Goal: Find specific page/section: Find specific page/section

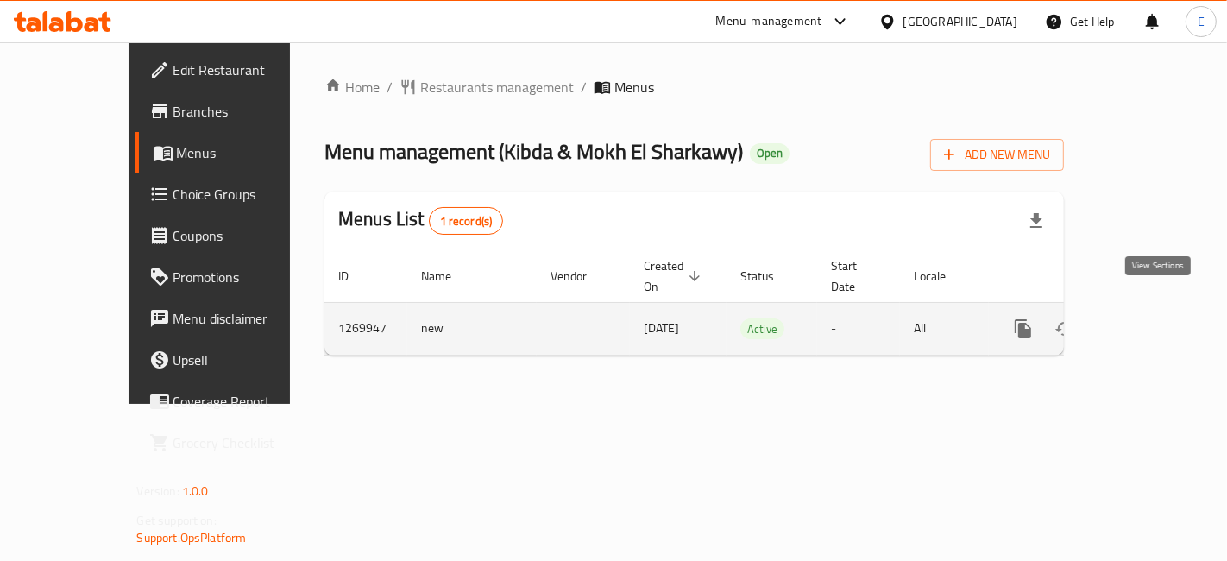
click at [1146, 318] on link "enhanced table" at bounding box center [1147, 328] width 41 height 41
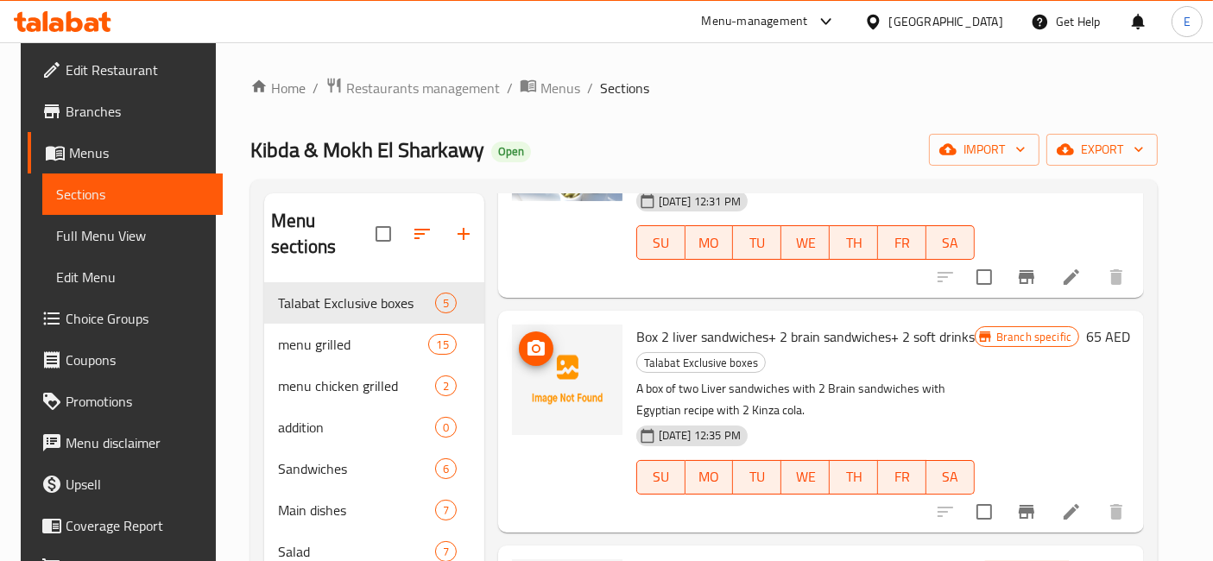
scroll to position [207, 0]
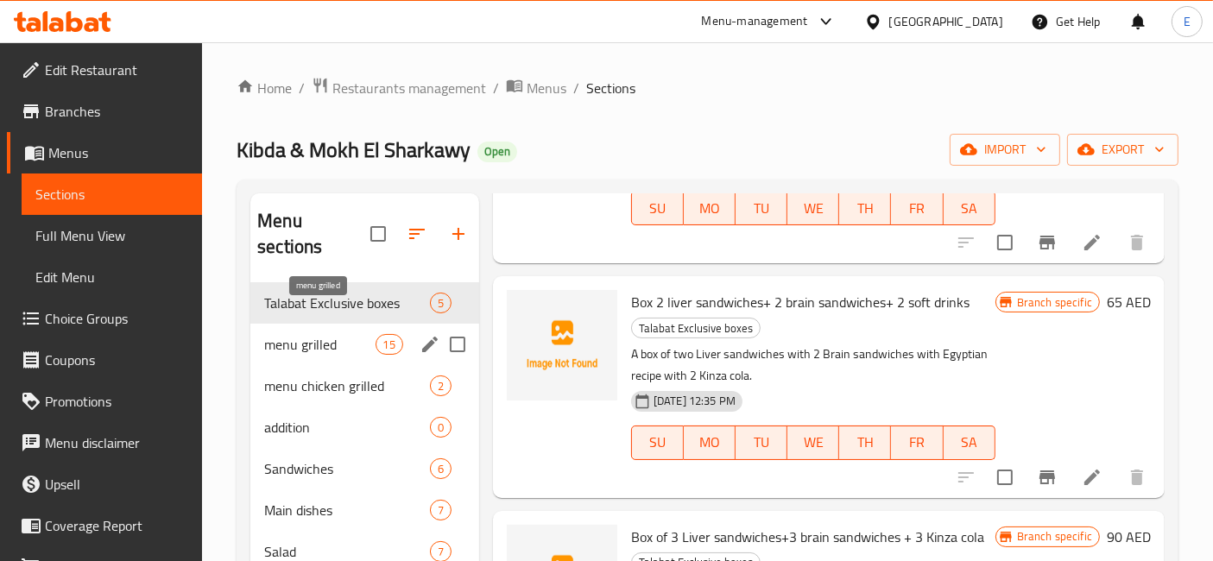
click at [311, 334] on span "menu grilled" at bounding box center [319, 344] width 110 height 21
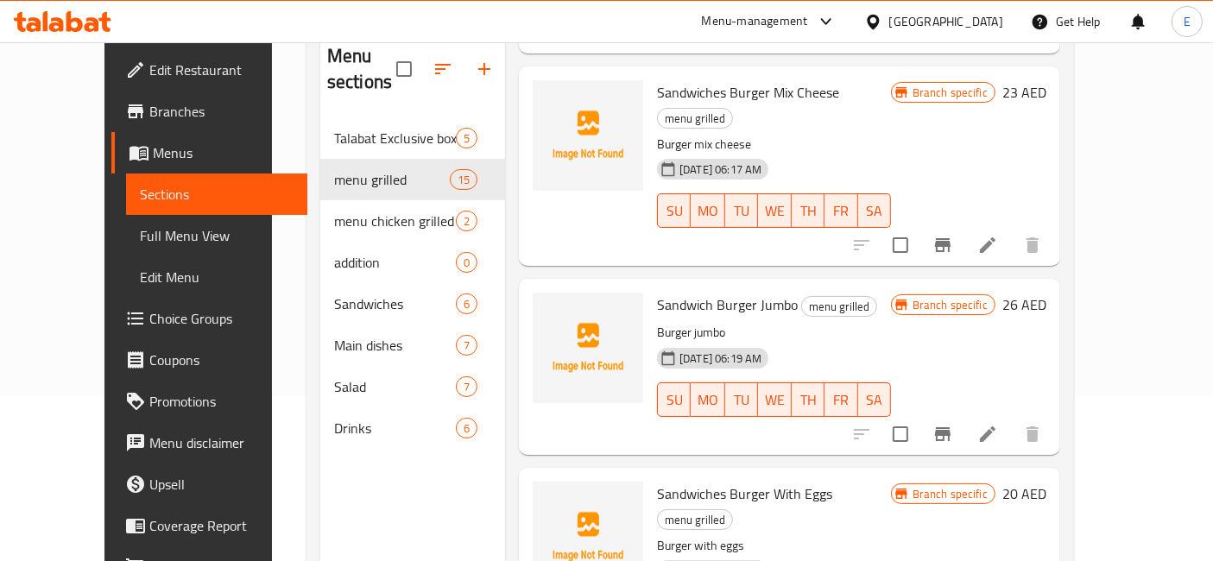
scroll to position [241, 0]
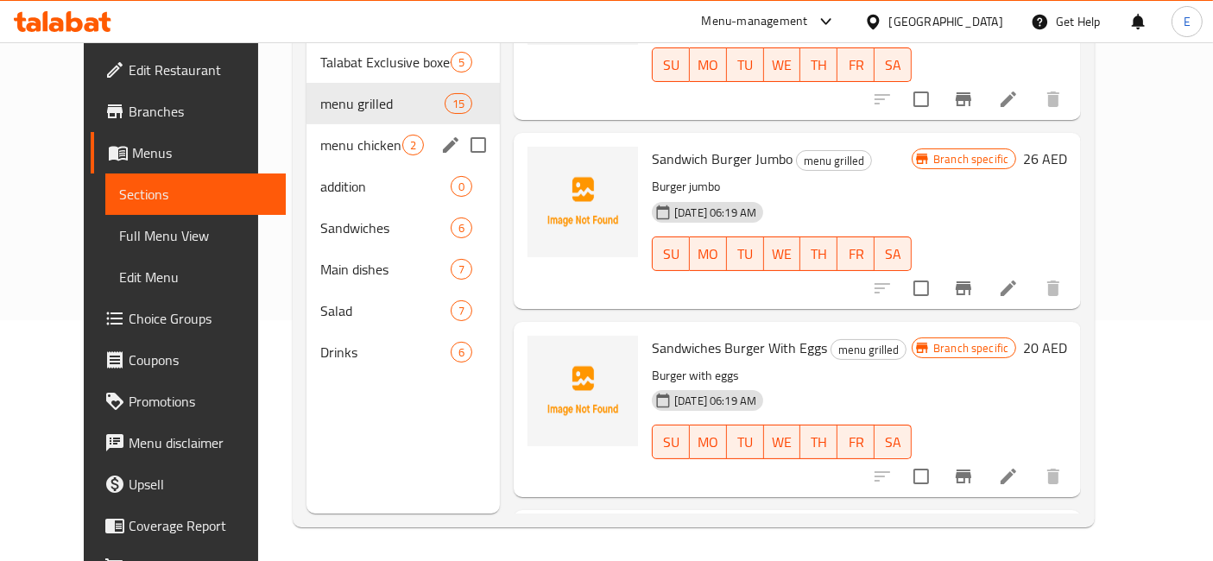
click at [357, 124] on div "menu chicken grilled 2" at bounding box center [402, 144] width 193 height 41
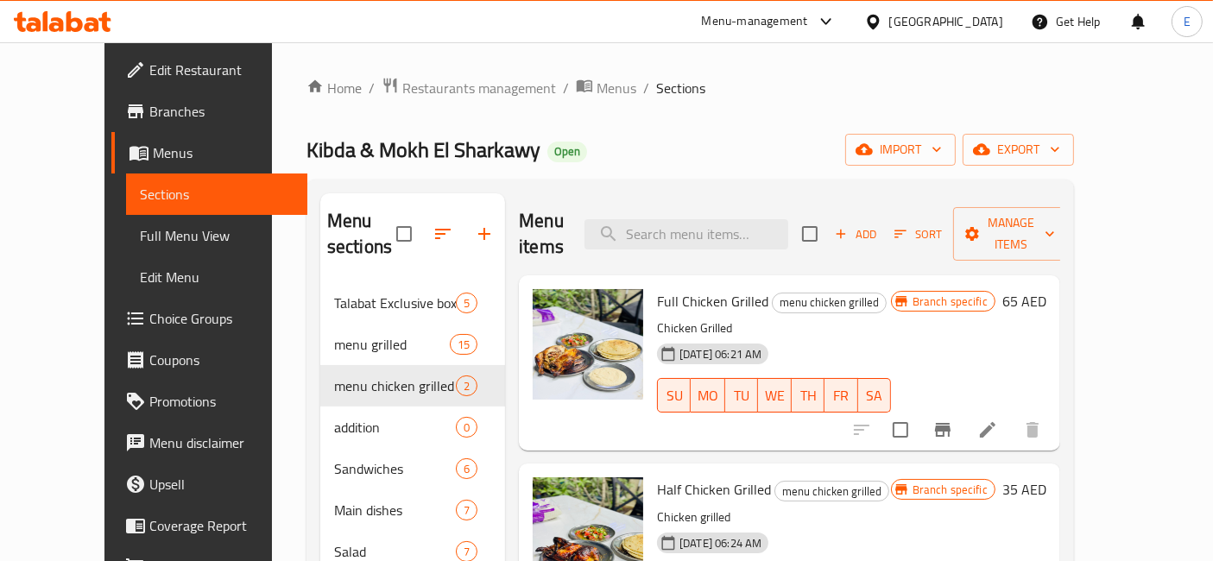
click at [709, 23] on div "Menu-management" at bounding box center [755, 21] width 106 height 21
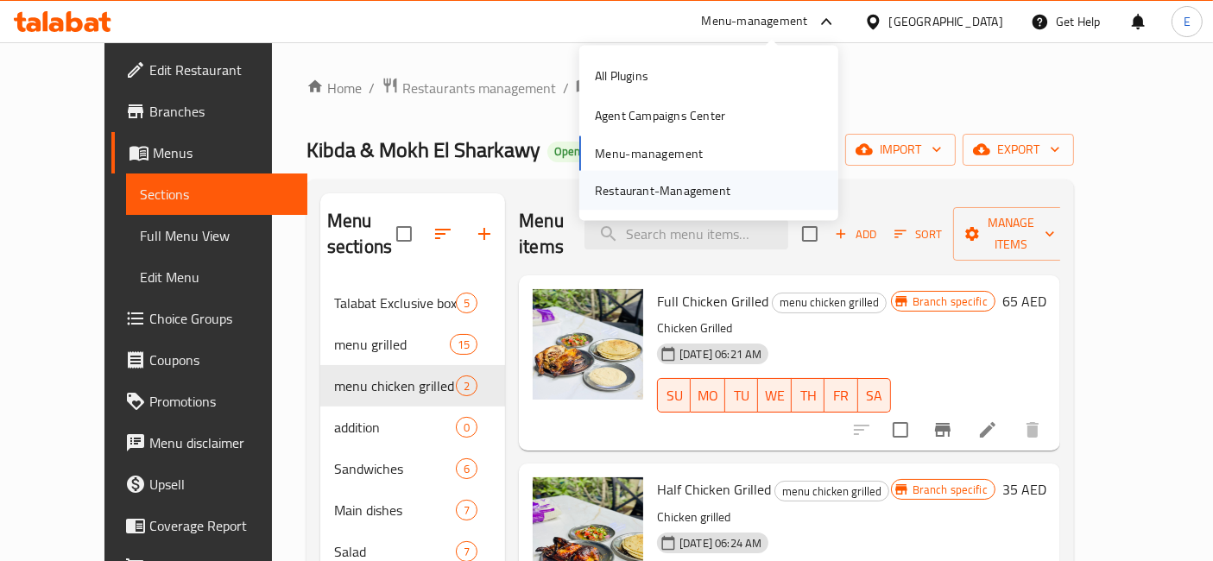
click at [709, 187] on div "Restaurant-Management" at bounding box center [663, 189] width 136 height 19
